Goal: Information Seeking & Learning: Learn about a topic

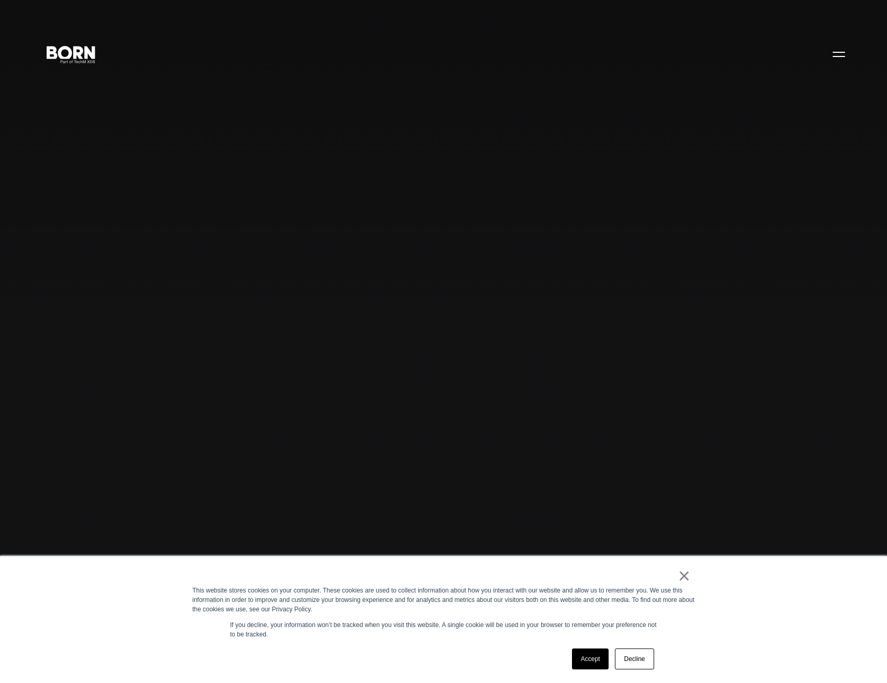
click at [627, 655] on link "Decline" at bounding box center [634, 659] width 39 height 21
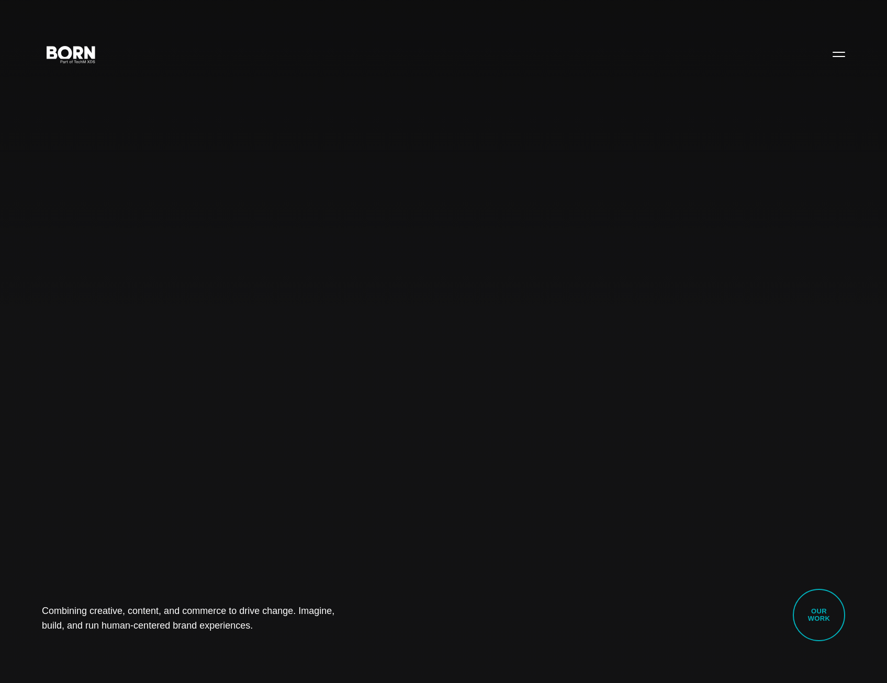
click at [843, 55] on button "Primary Menu" at bounding box center [838, 54] width 25 height 22
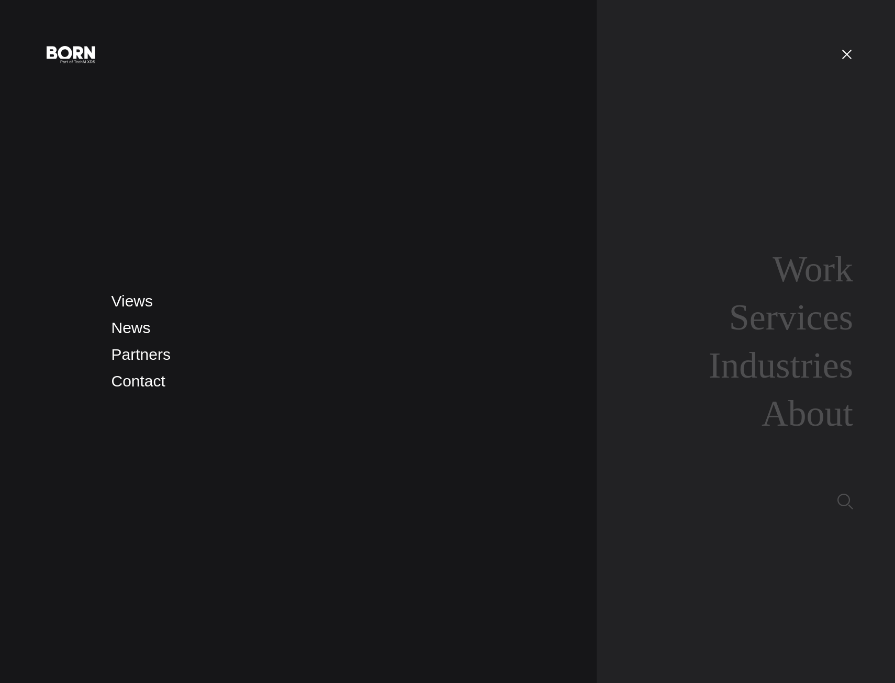
click at [812, 315] on link "Services" at bounding box center [791, 317] width 124 height 40
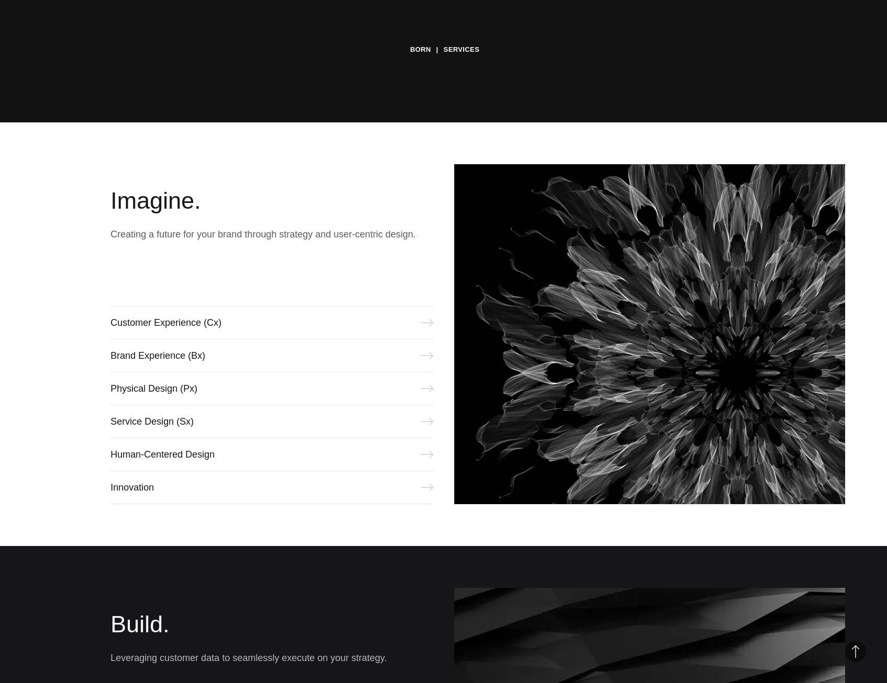
scroll to position [576, 0]
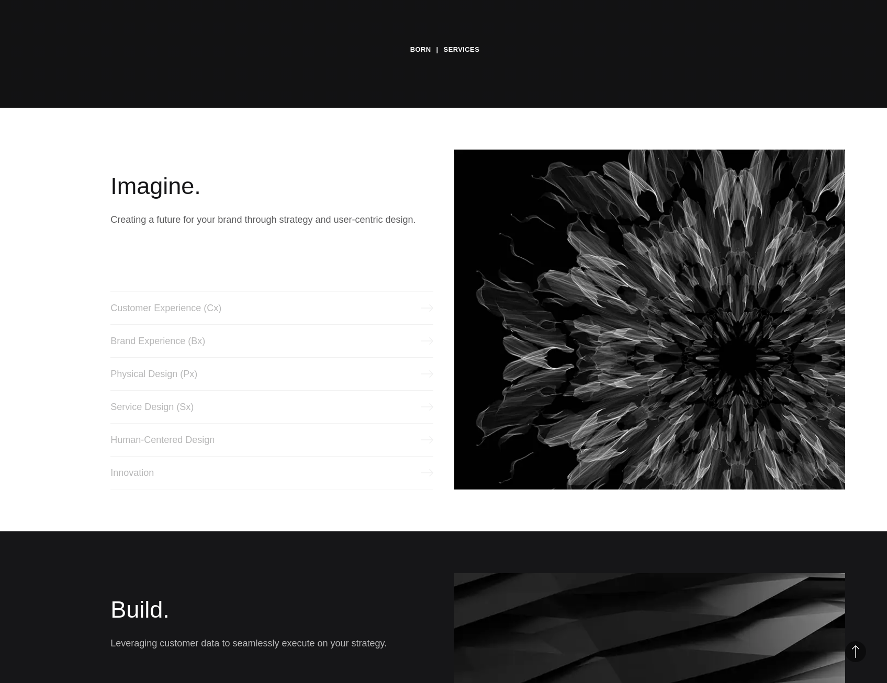
click at [173, 410] on link "Service Design (Sx)" at bounding box center [271, 406] width 322 height 33
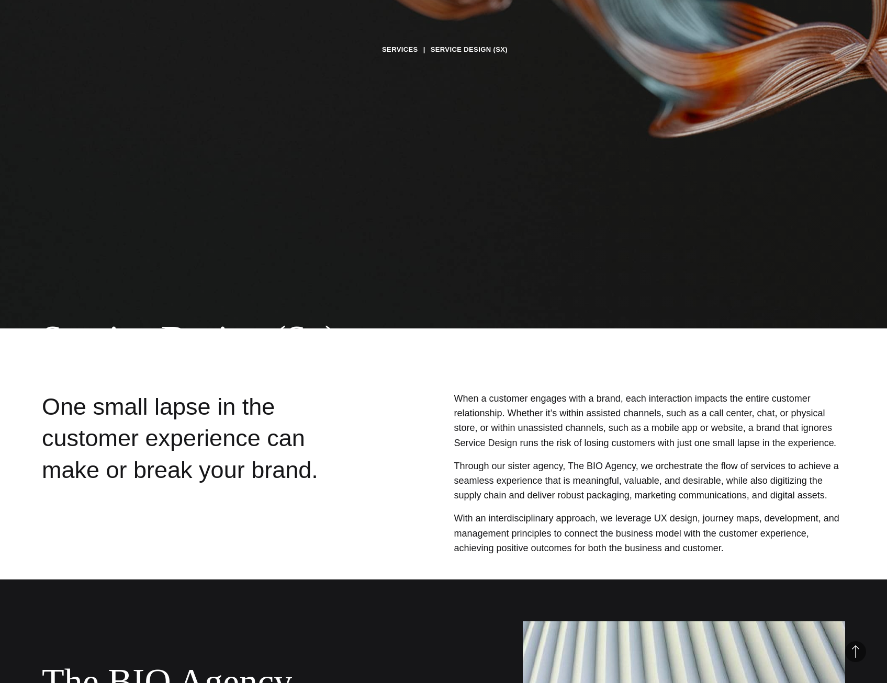
scroll to position [137, 0]
